Goal: Find specific fact: Find specific fact

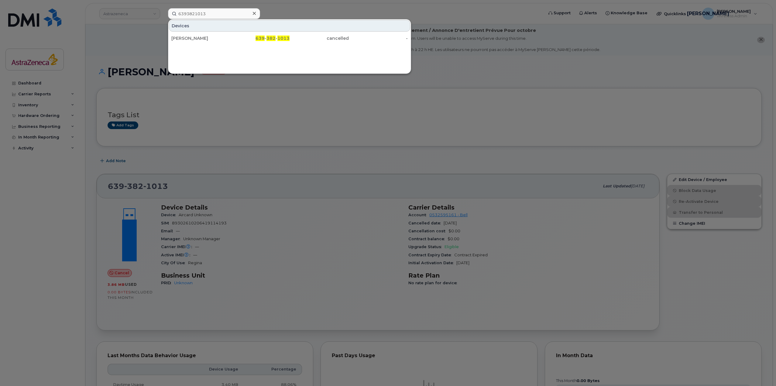
click at [203, 13] on input "6393821013" at bounding box center [214, 13] width 92 height 11
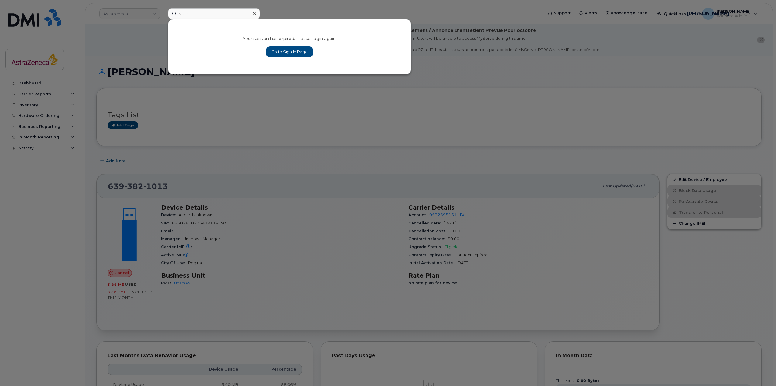
type input "Nikta"
drag, startPoint x: 284, startPoint y: 51, endPoint x: 273, endPoint y: 51, distance: 10.3
click at [284, 51] on link "Go to Sign In Page" at bounding box center [289, 51] width 47 height 11
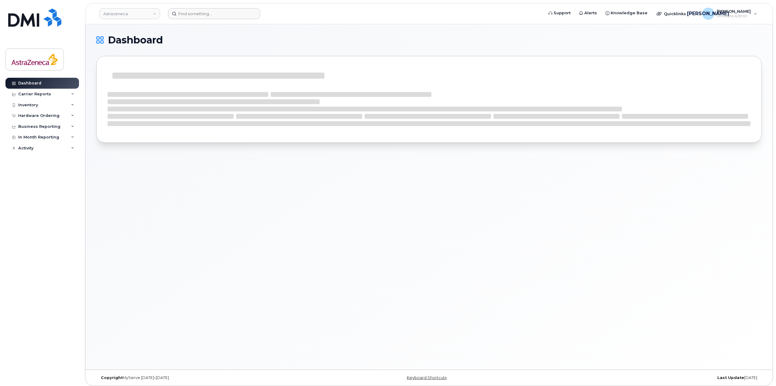
click at [221, 21] on header "Astrazeneca Support Alerts Knowledge Base Quicklinks Suspend / Cancel Device Ch…" at bounding box center [428, 13] width 687 height 21
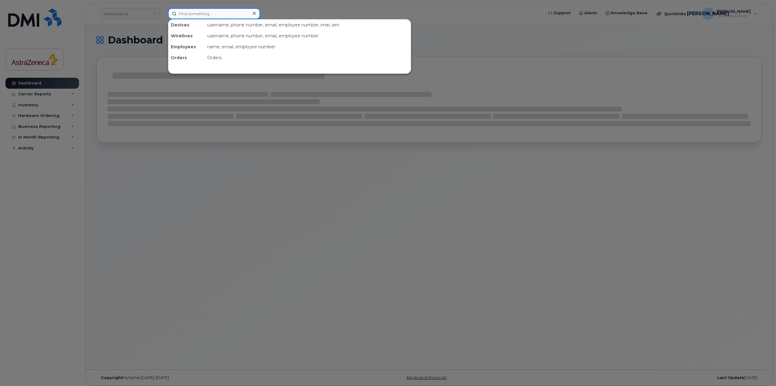
click at [220, 12] on input at bounding box center [214, 13] width 92 height 11
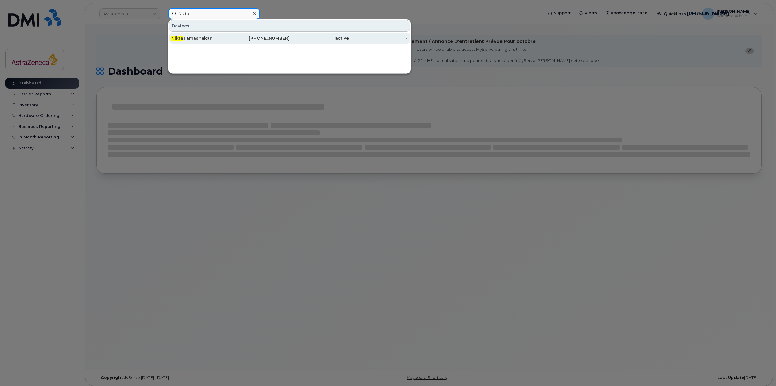
type input "Nikta"
click at [220, 38] on div "Nikta Tamashekan" at bounding box center [200, 38] width 59 height 6
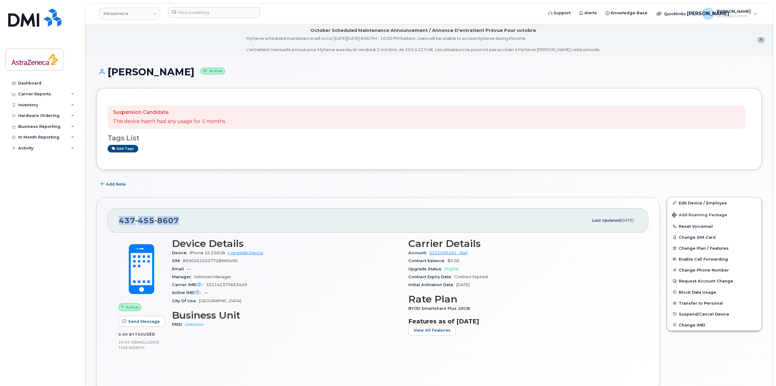
drag, startPoint x: 196, startPoint y: 223, endPoint x: 104, endPoint y: 222, distance: 91.1
click at [104, 222] on div "437 455 8607 Last updated Jul 14, 2025 Active Send Message 0.00 Bytes  used 20.…" at bounding box center [377, 294] width 563 height 194
copy span "437 455 8607"
